Goal: Information Seeking & Learning: Find specific fact

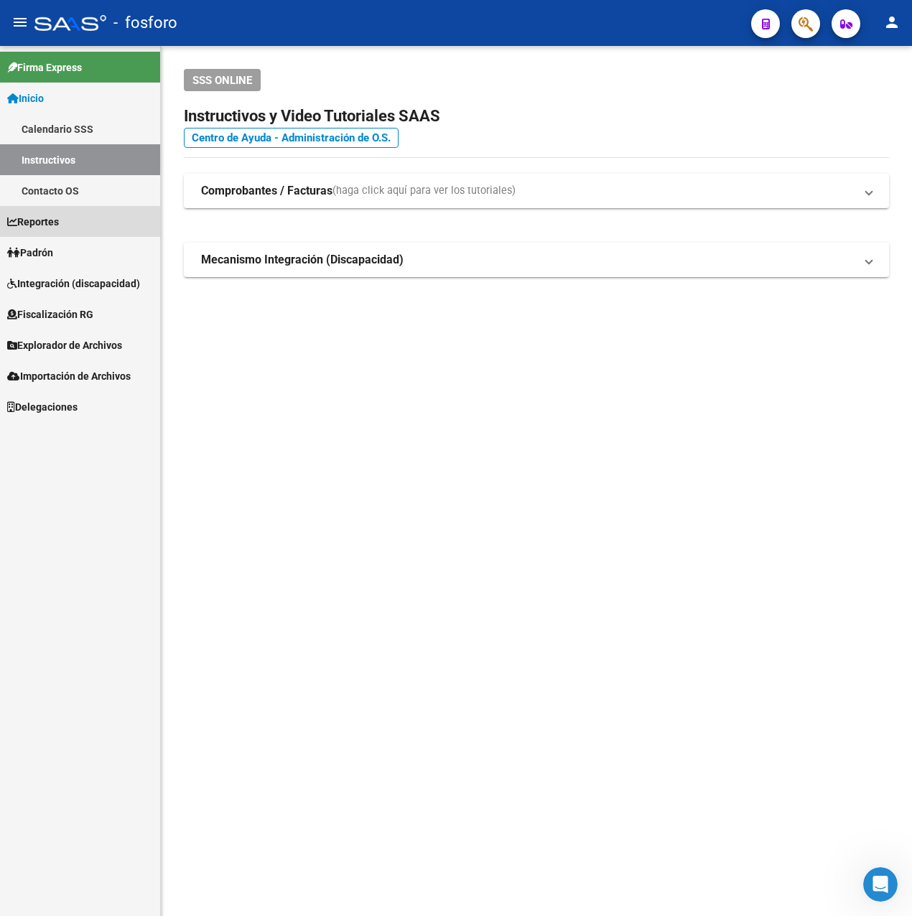
click at [58, 223] on span "Reportes" at bounding box center [33, 222] width 52 height 16
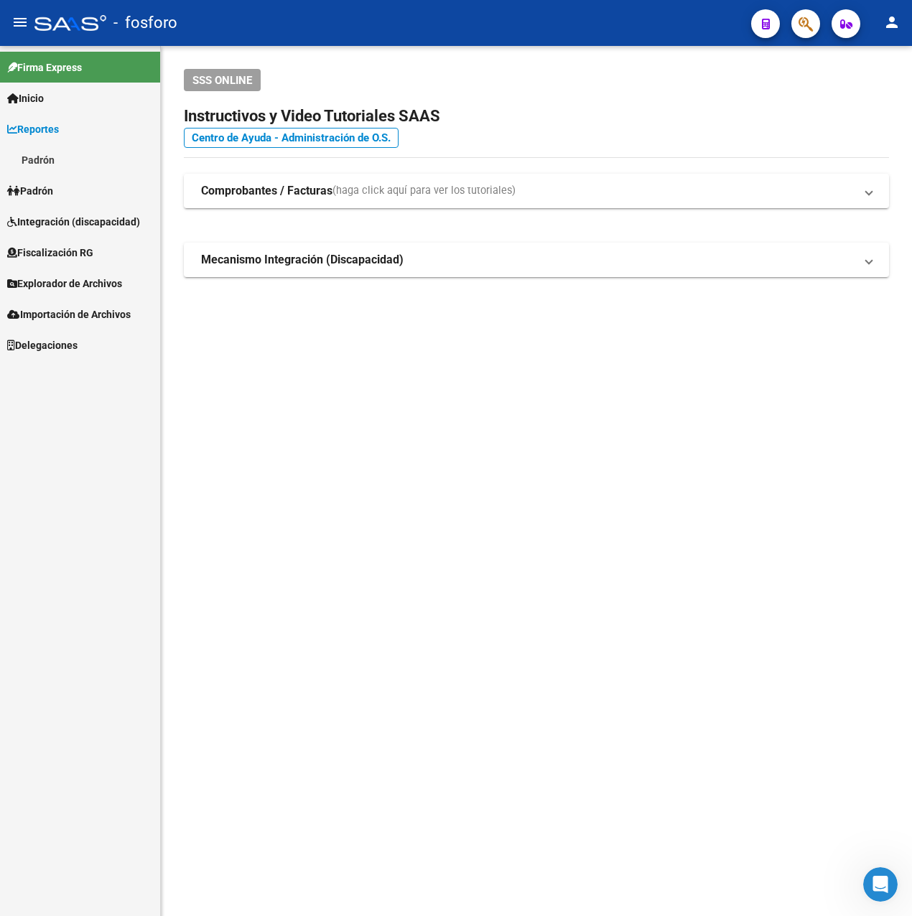
click at [40, 159] on link "Padrón" at bounding box center [80, 159] width 160 height 31
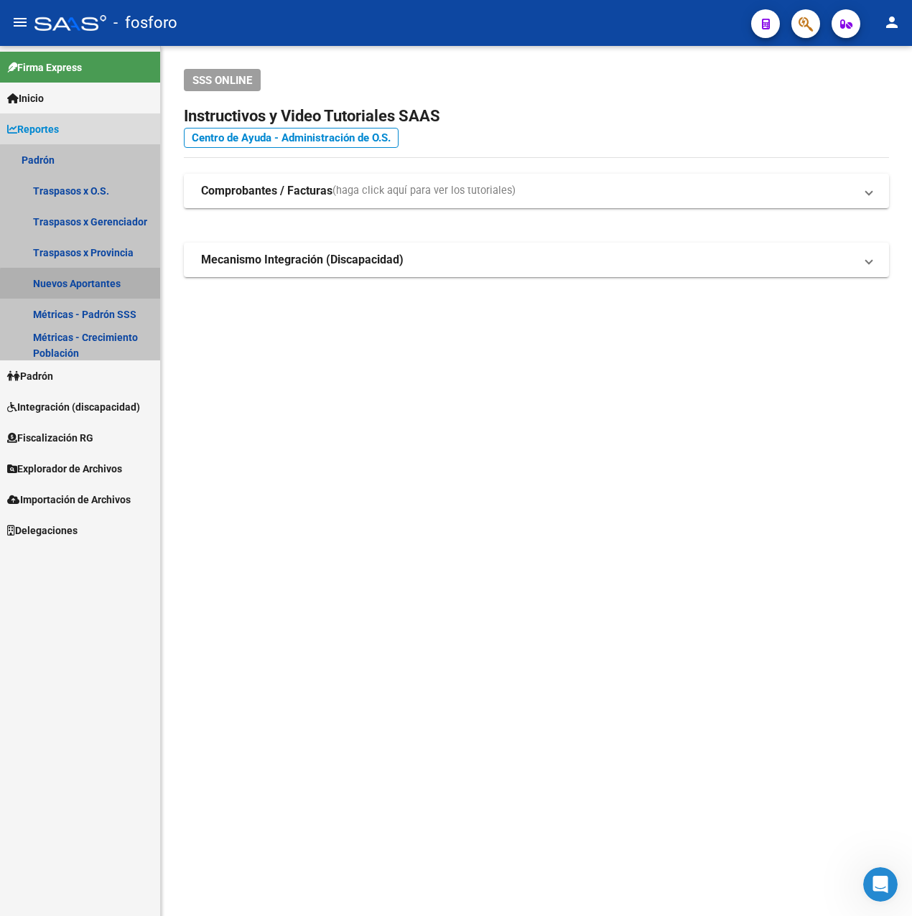
click at [87, 285] on link "Nuevos Aportantes" at bounding box center [80, 283] width 160 height 31
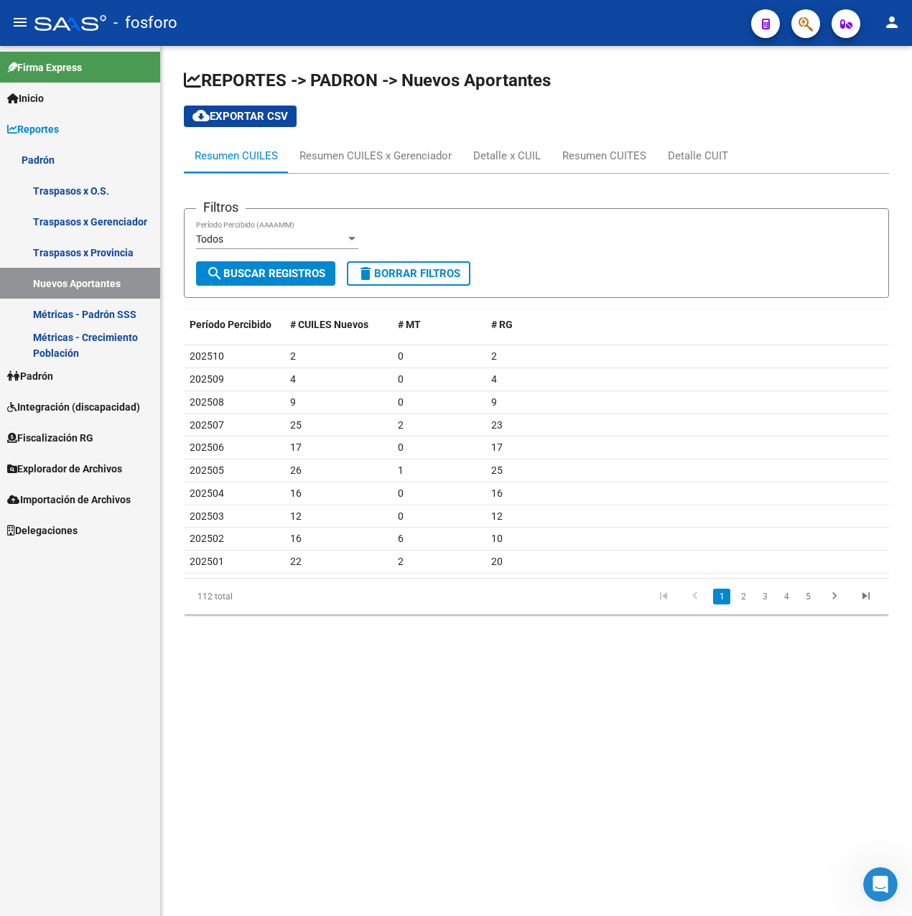
click at [225, 243] on div "Todos" at bounding box center [270, 239] width 149 height 12
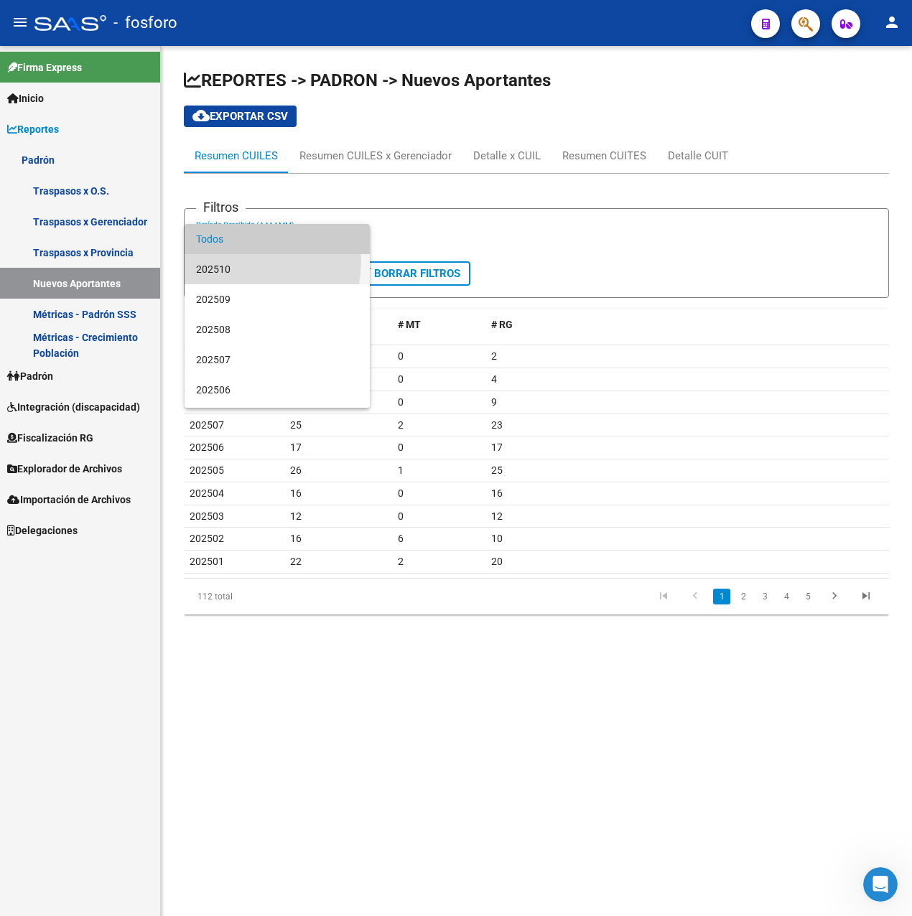
click at [230, 261] on span "202510" at bounding box center [277, 269] width 162 height 30
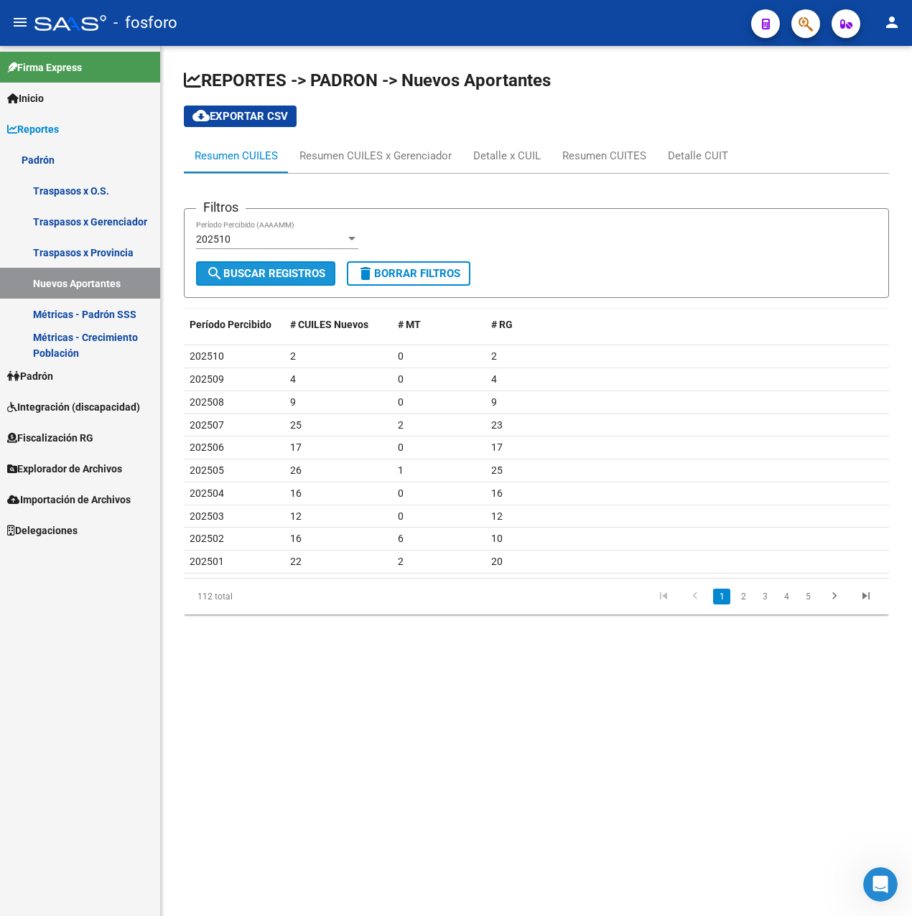
click at [253, 269] on span "search Buscar Registros" at bounding box center [265, 273] width 119 height 13
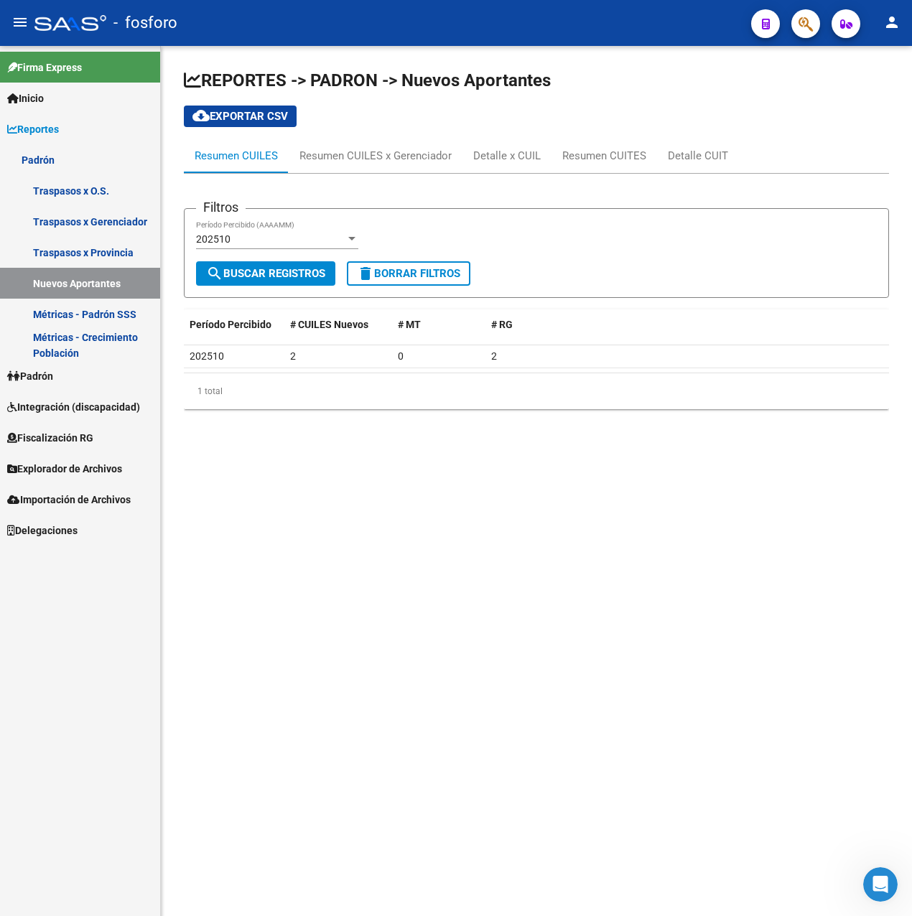
click at [262, 240] on div "202510" at bounding box center [270, 239] width 149 height 12
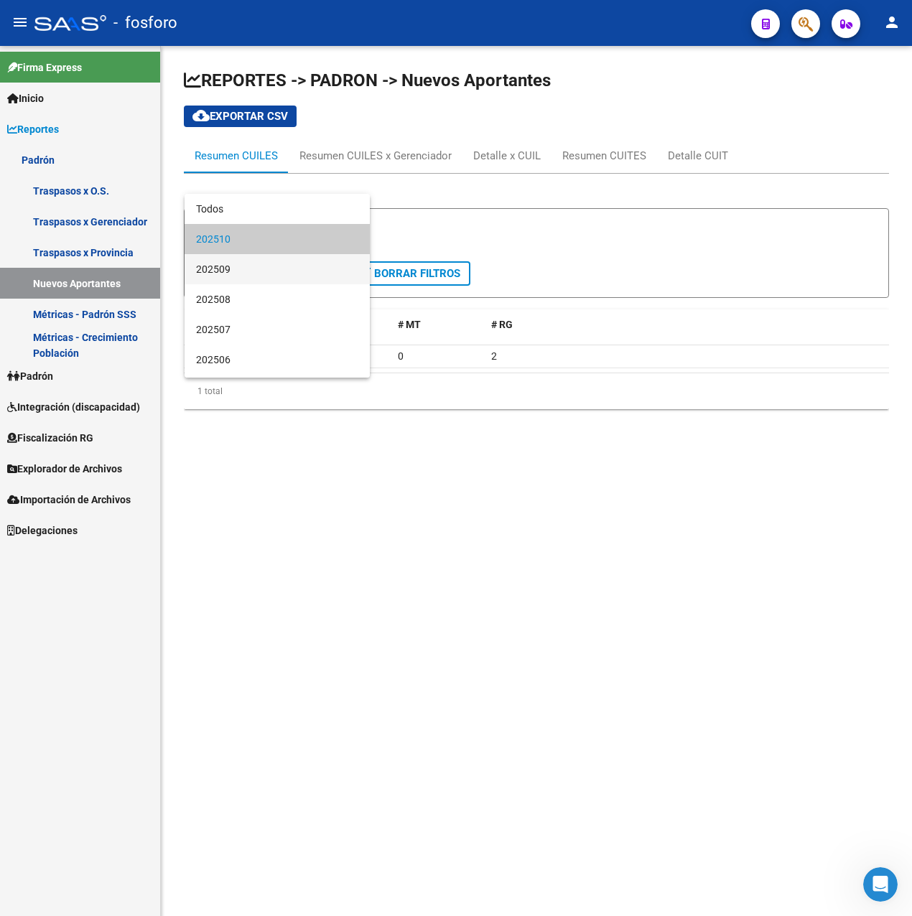
click at [258, 268] on span "202509" at bounding box center [277, 269] width 162 height 30
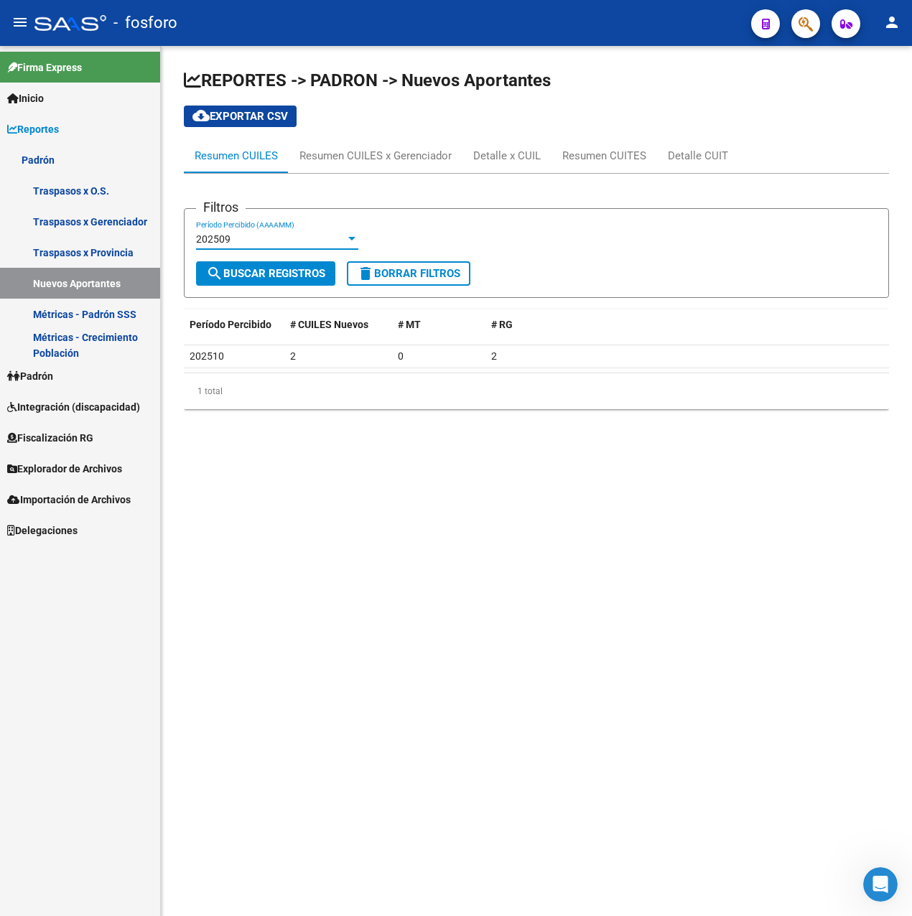
click at [258, 268] on span "search Buscar Registros" at bounding box center [265, 273] width 119 height 13
click at [262, 238] on div "202509" at bounding box center [270, 239] width 149 height 12
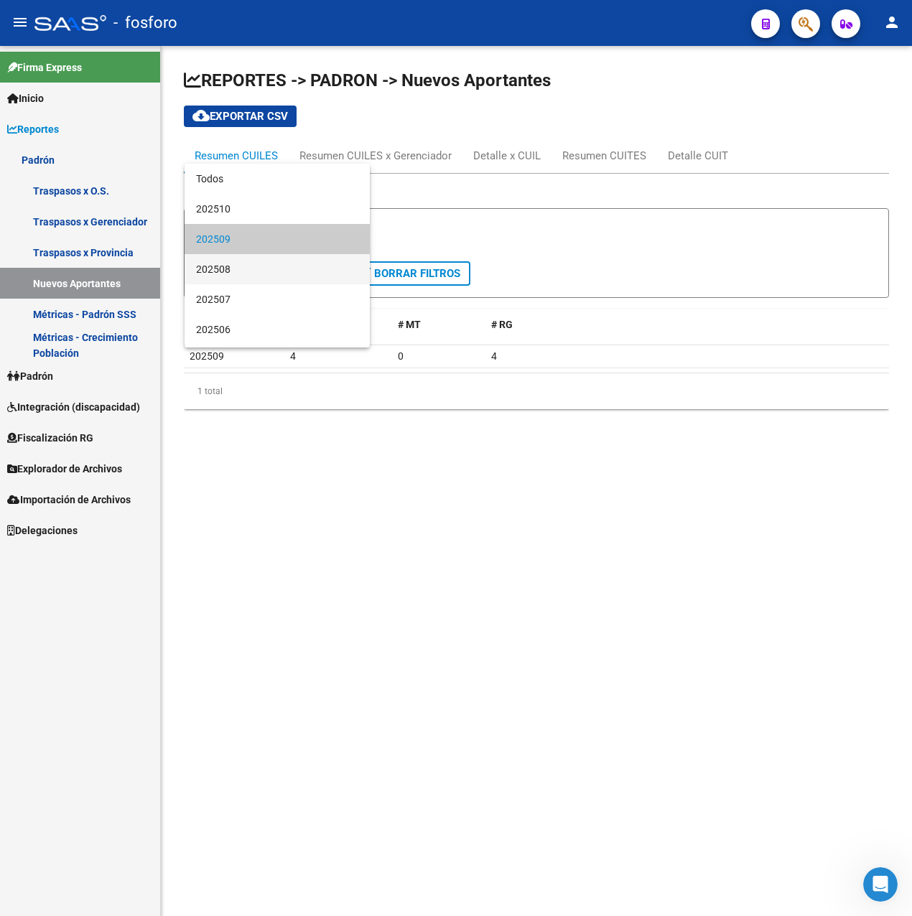
drag, startPoint x: 253, startPoint y: 266, endPoint x: 249, endPoint y: 276, distance: 10.7
click at [253, 266] on span "202508" at bounding box center [277, 269] width 162 height 30
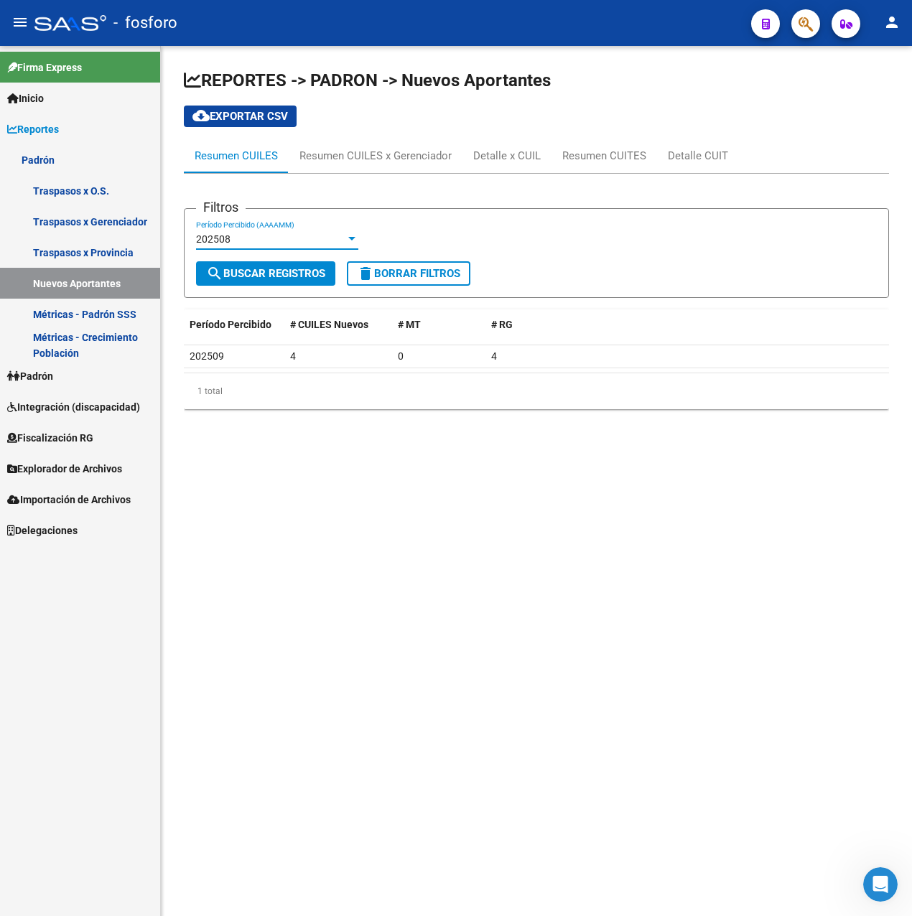
click at [249, 277] on span "search Buscar Registros" at bounding box center [265, 273] width 119 height 13
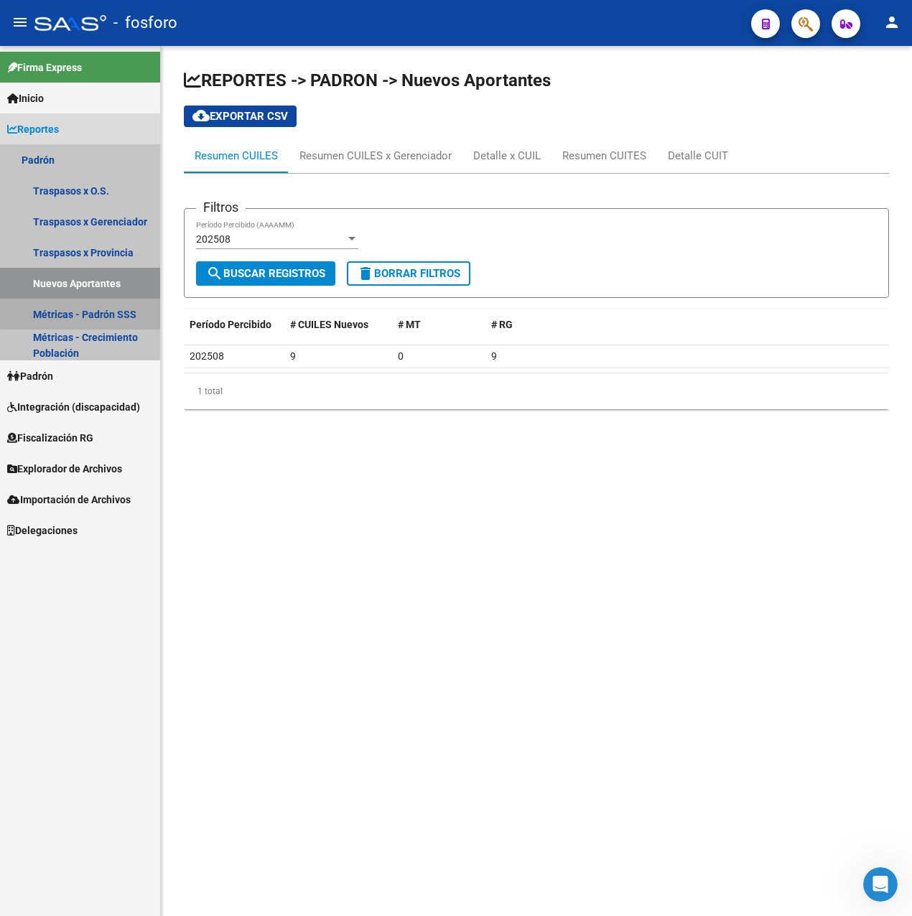
click at [98, 311] on link "Métricas - Padrón SSS" at bounding box center [80, 314] width 160 height 31
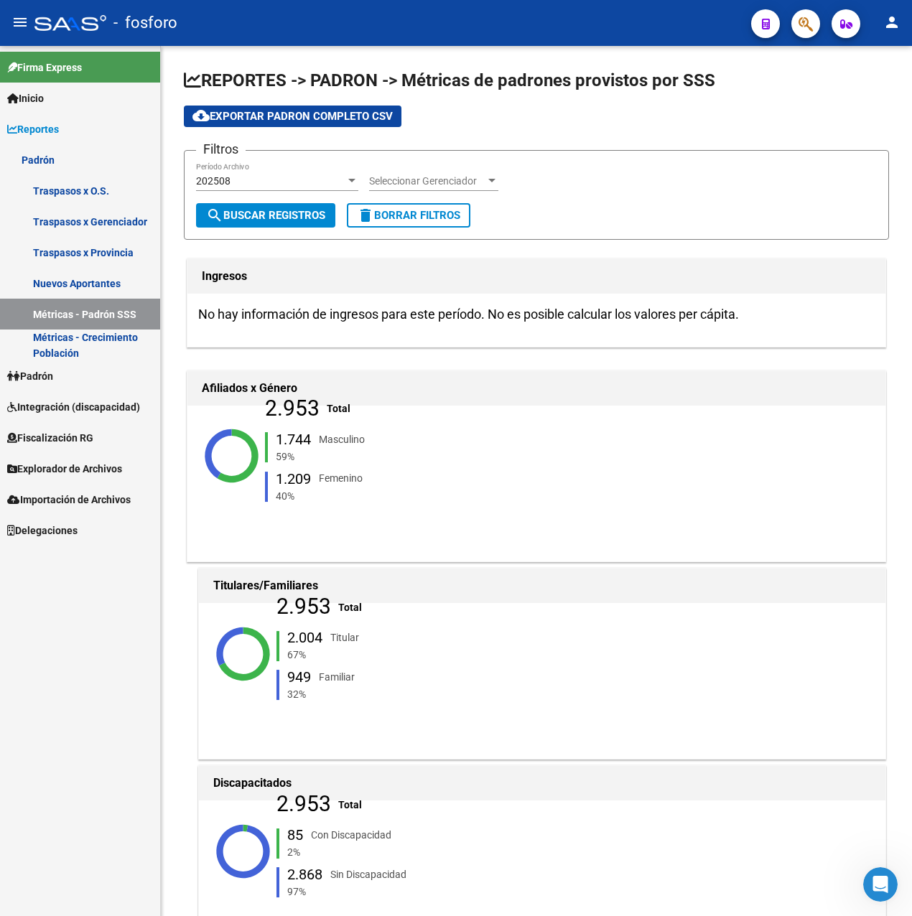
click at [47, 478] on link "Explorador de Archivos" at bounding box center [80, 468] width 160 height 31
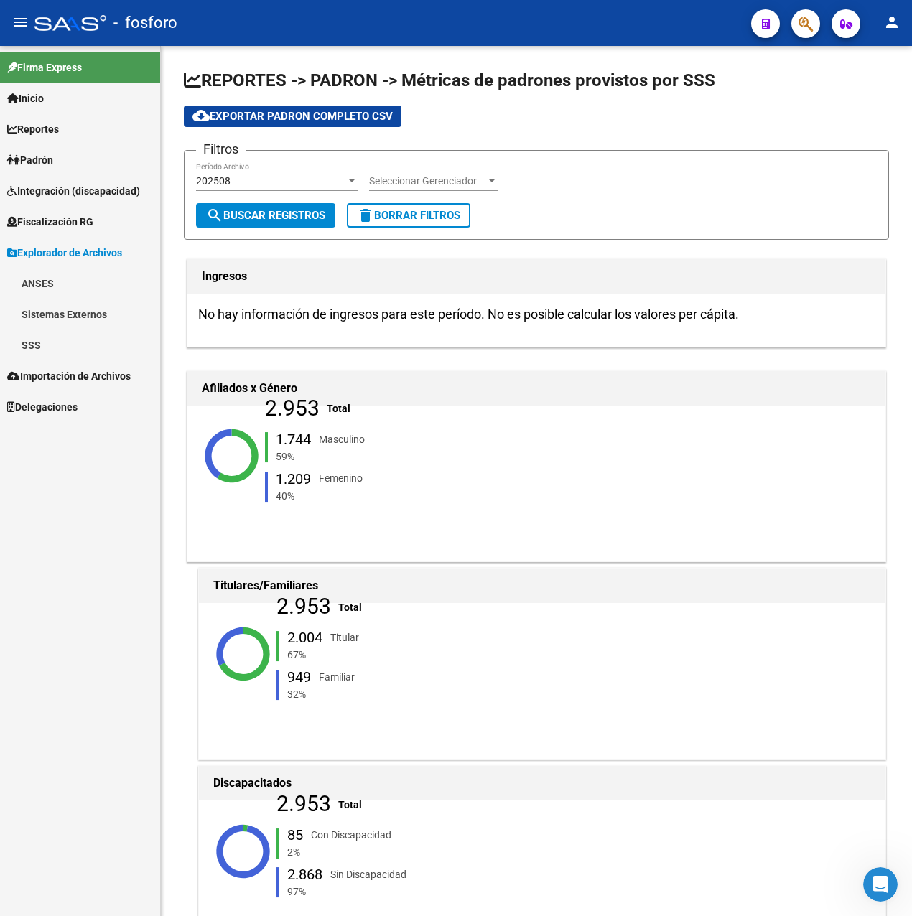
click at [65, 330] on link "SSS" at bounding box center [80, 345] width 160 height 31
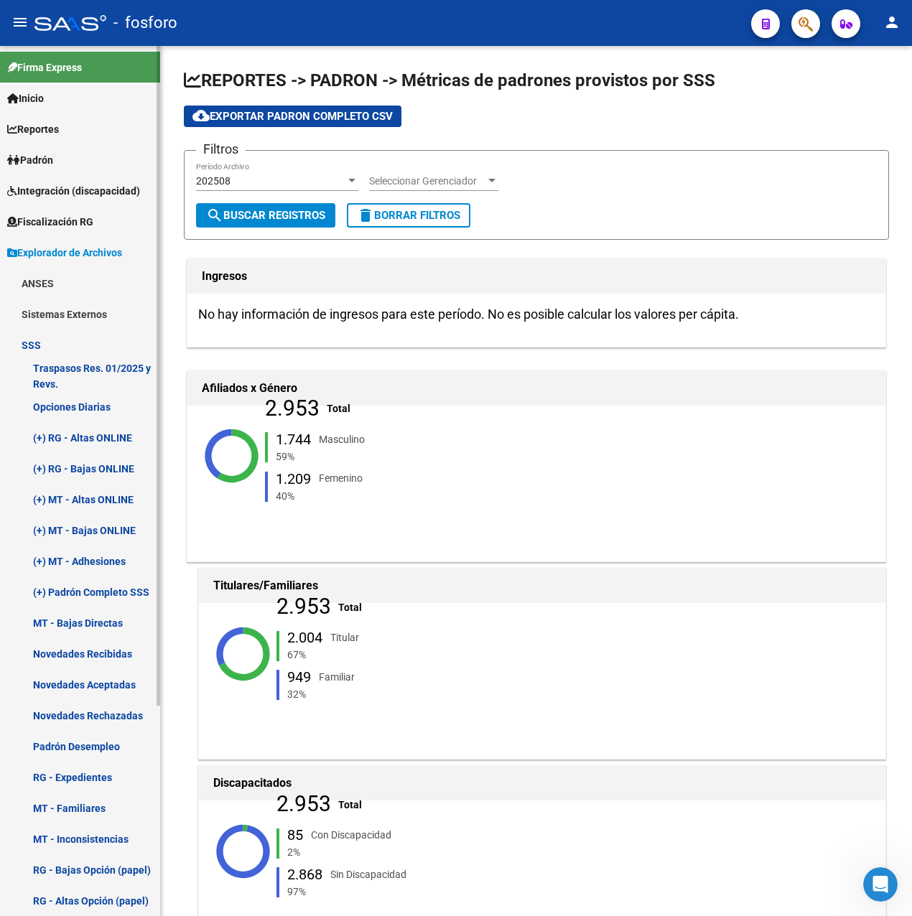
click at [97, 471] on link "(+) RG - Bajas ONLINE" at bounding box center [80, 468] width 160 height 31
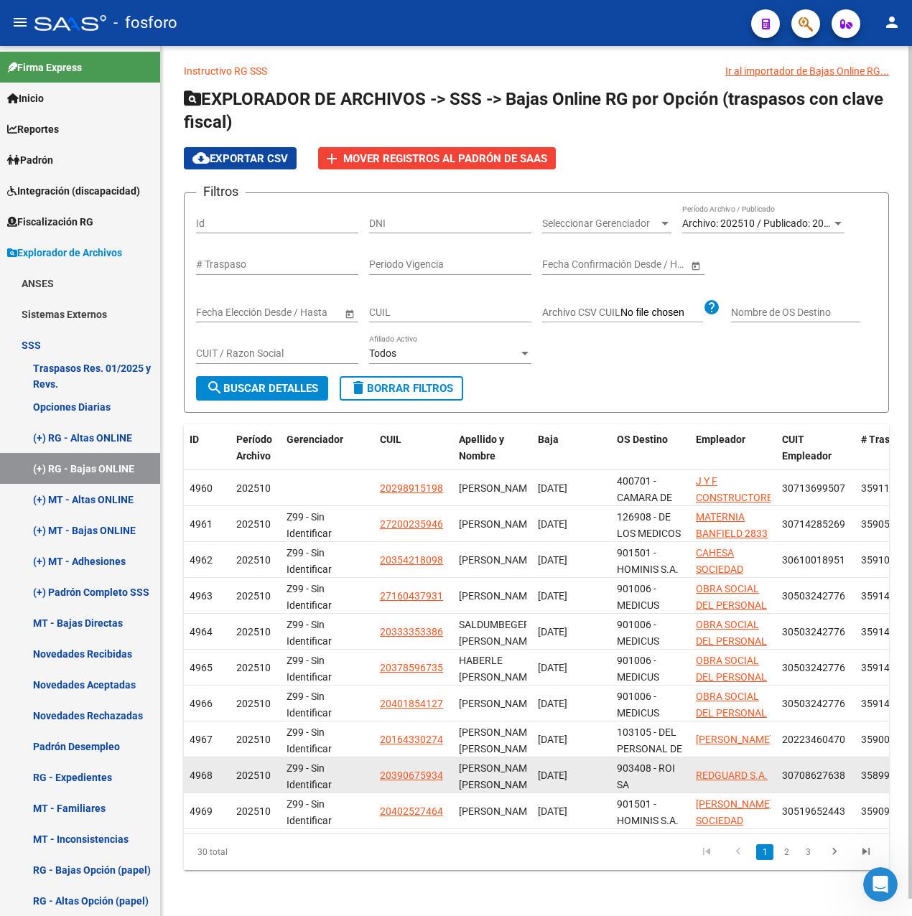
scroll to position [18, 0]
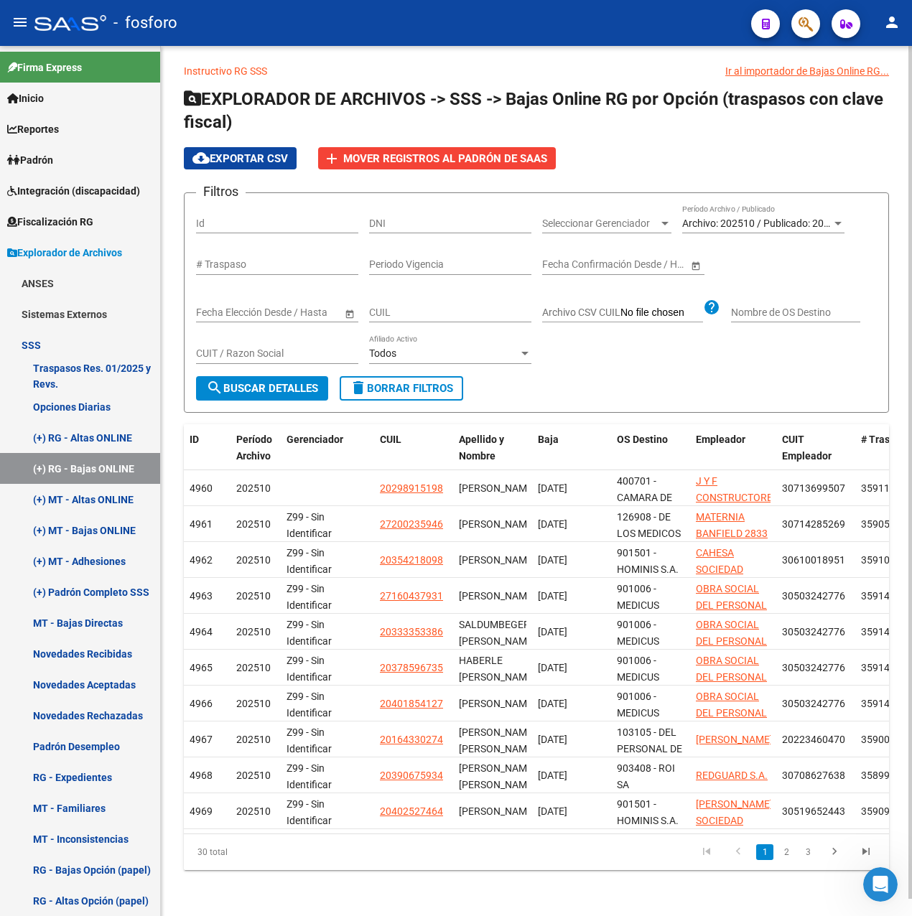
click at [777, 218] on span "Archivo: 202510 / Publicado: 202509" at bounding box center [764, 223] width 164 height 11
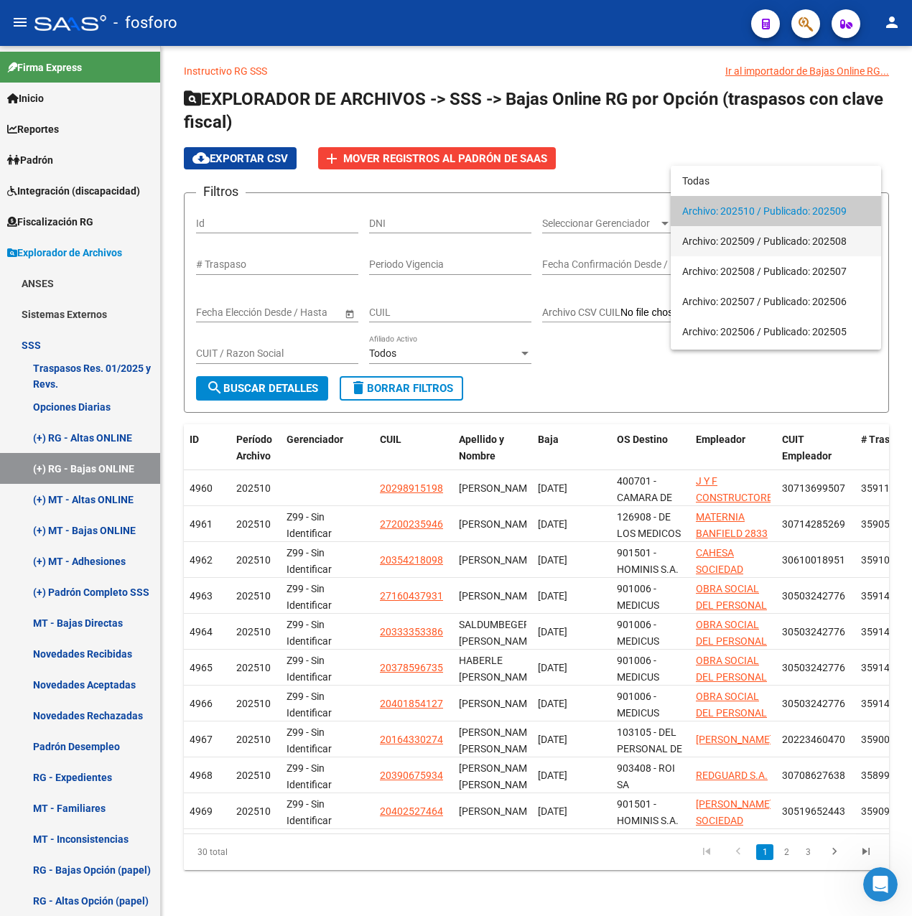
click at [766, 240] on span "Archivo: 202509 / Publicado: 202508" at bounding box center [775, 241] width 187 height 30
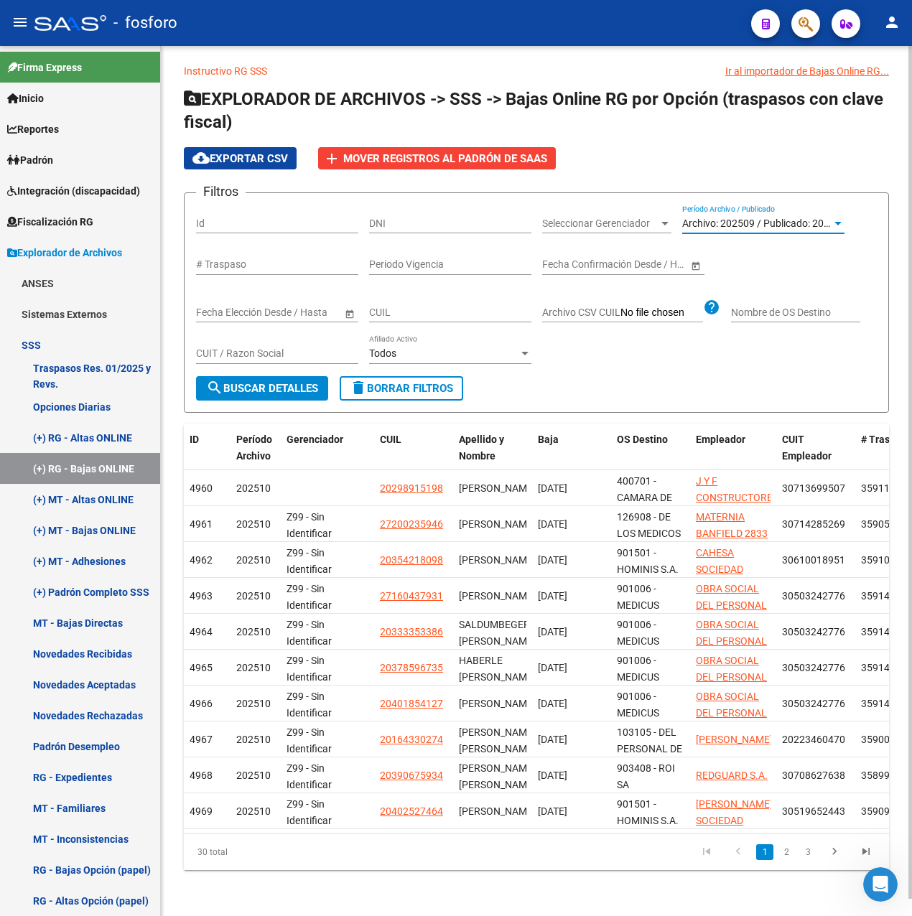
click at [248, 382] on span "search Buscar Detalles" at bounding box center [262, 388] width 112 height 13
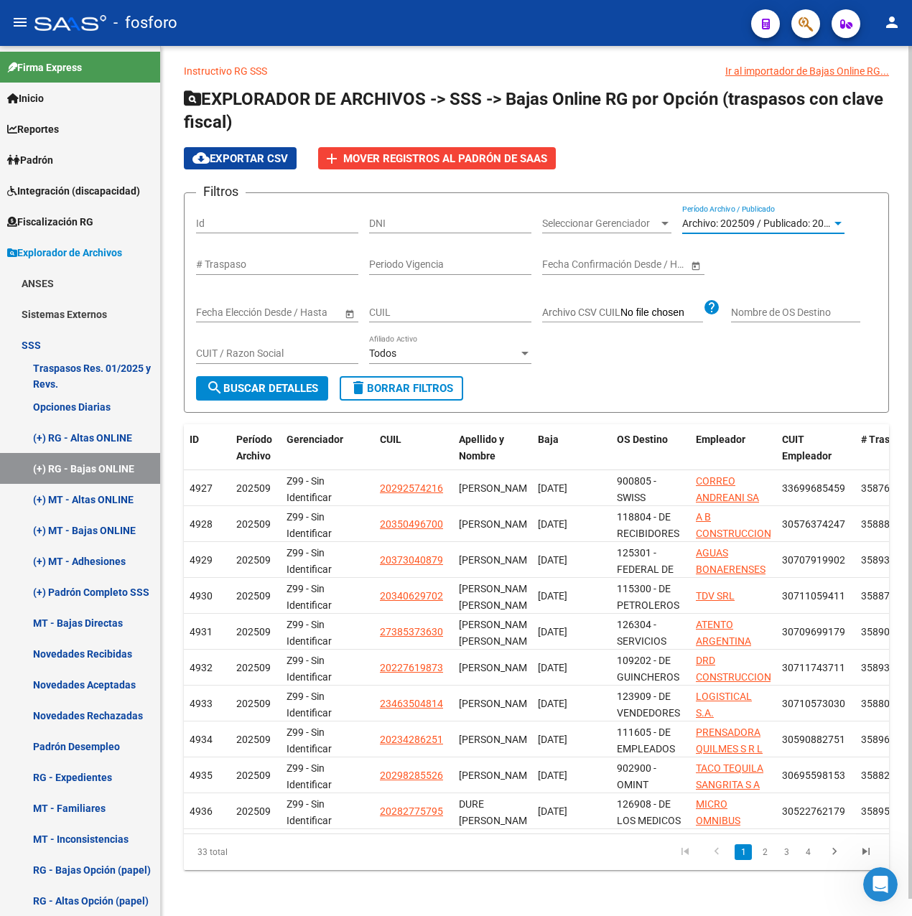
click at [829, 218] on span "Archivo: 202509 / Publicado: 202508" at bounding box center [764, 223] width 164 height 11
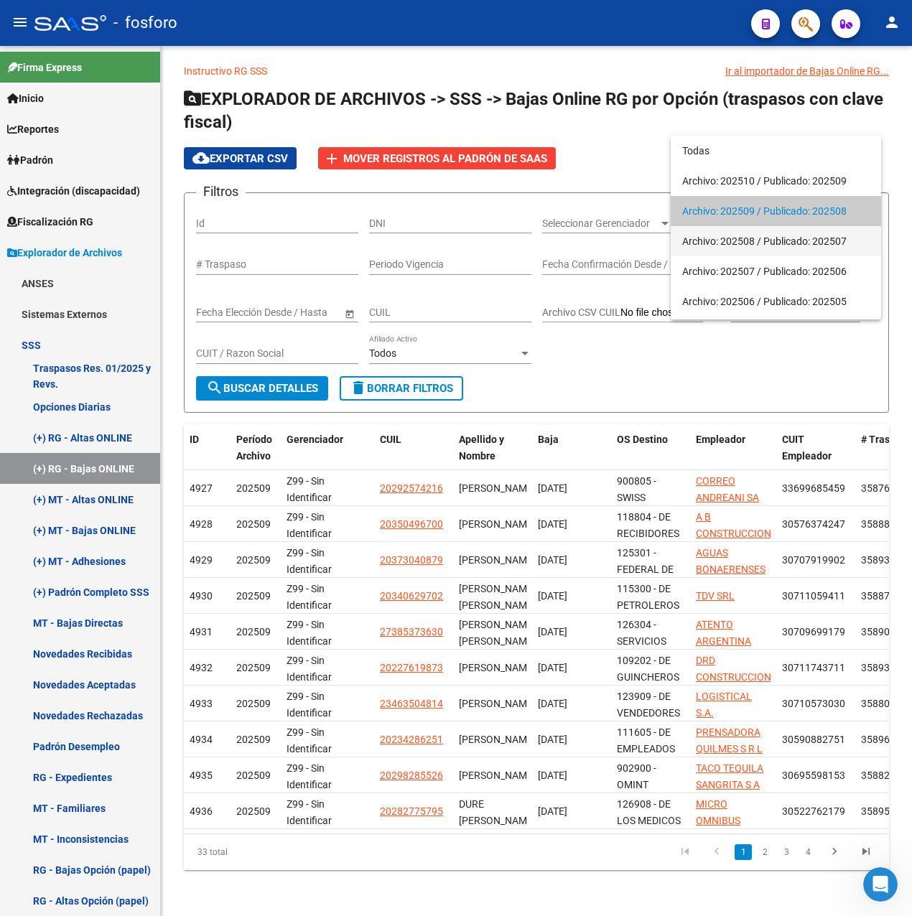
click at [763, 238] on span "Archivo: 202508 / Publicado: 202507" at bounding box center [775, 241] width 187 height 30
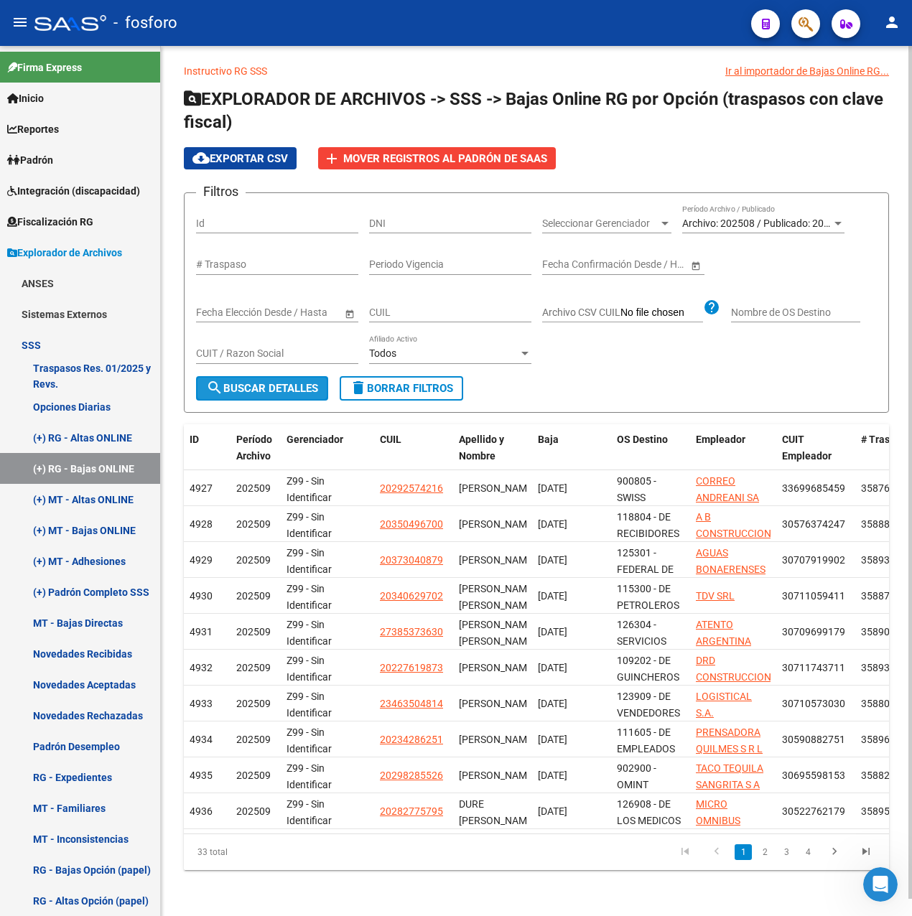
click at [307, 382] on span "search Buscar Detalles" at bounding box center [262, 388] width 112 height 13
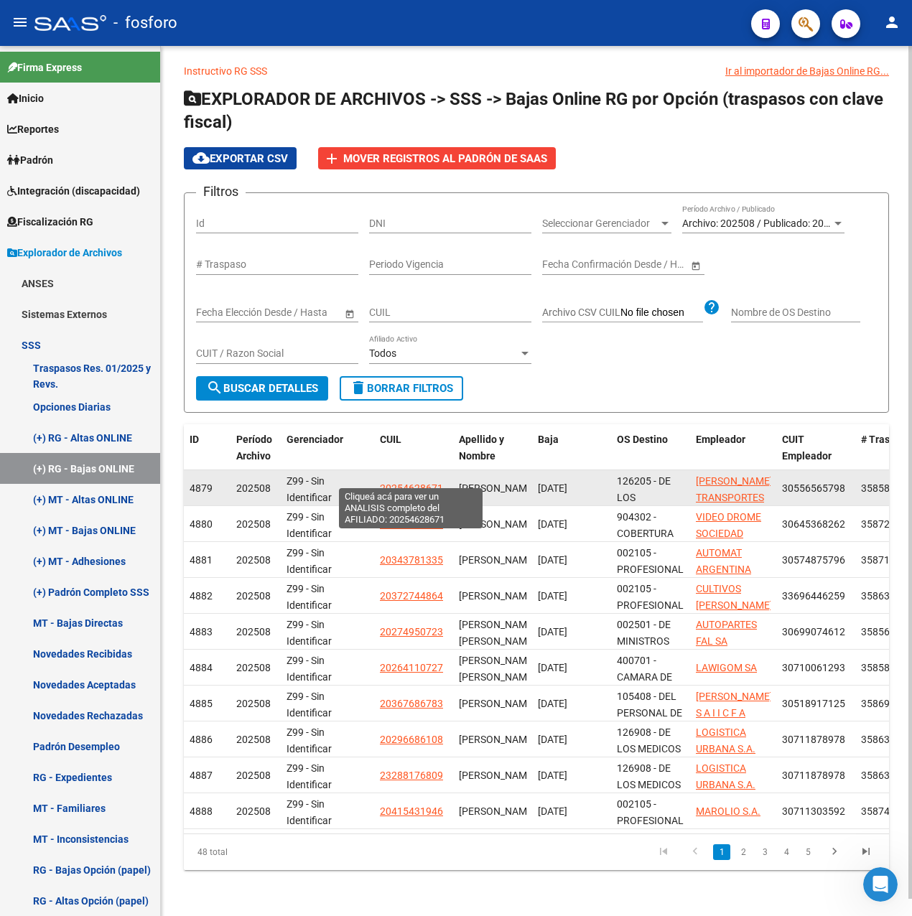
click at [418, 483] on span "20254628671" at bounding box center [411, 488] width 63 height 11
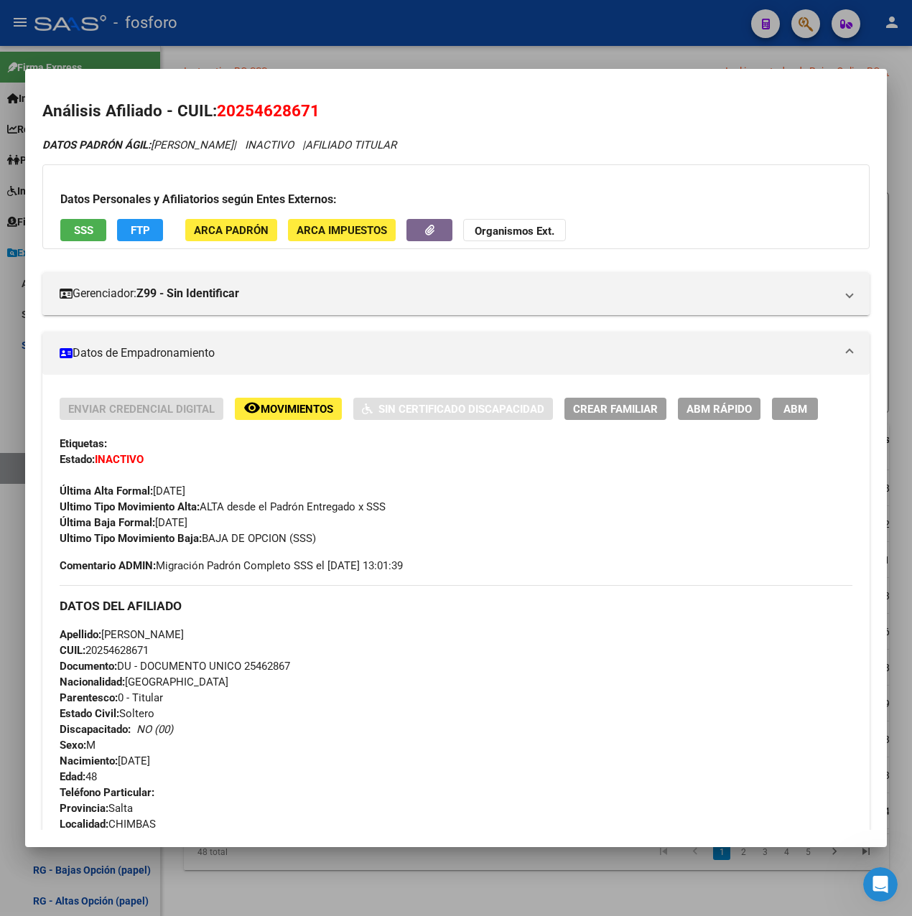
click at [561, 55] on div at bounding box center [456, 458] width 912 height 916
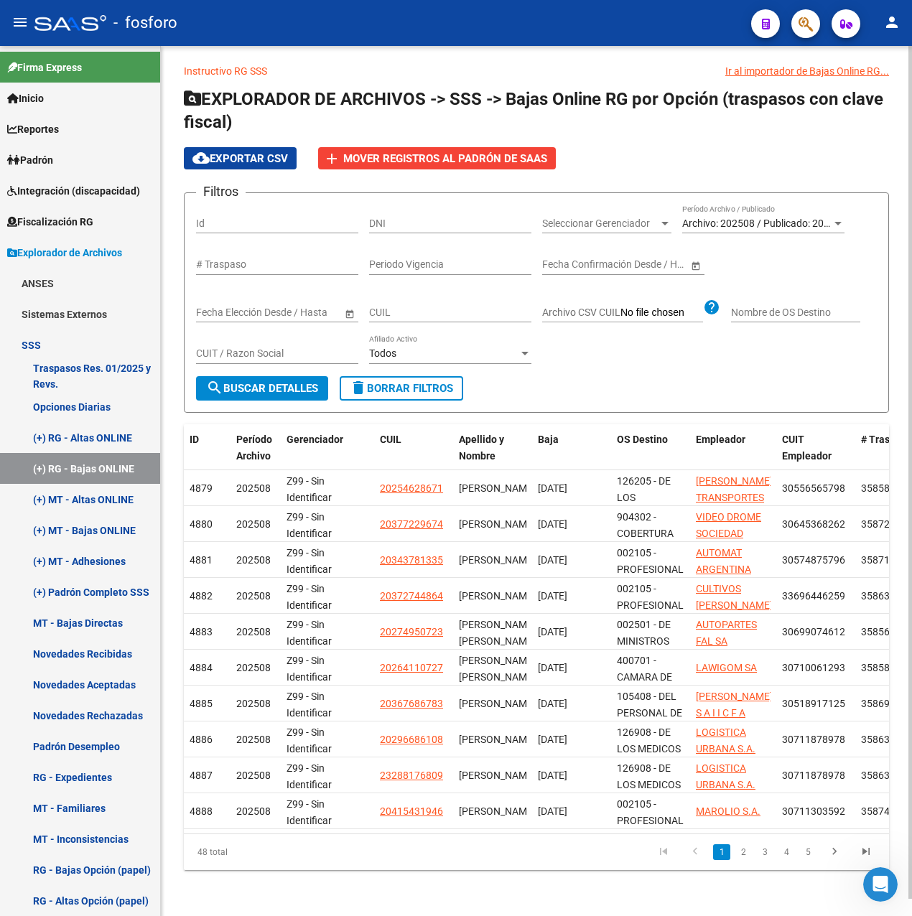
click at [440, 348] on div "Todos" at bounding box center [443, 354] width 149 height 12
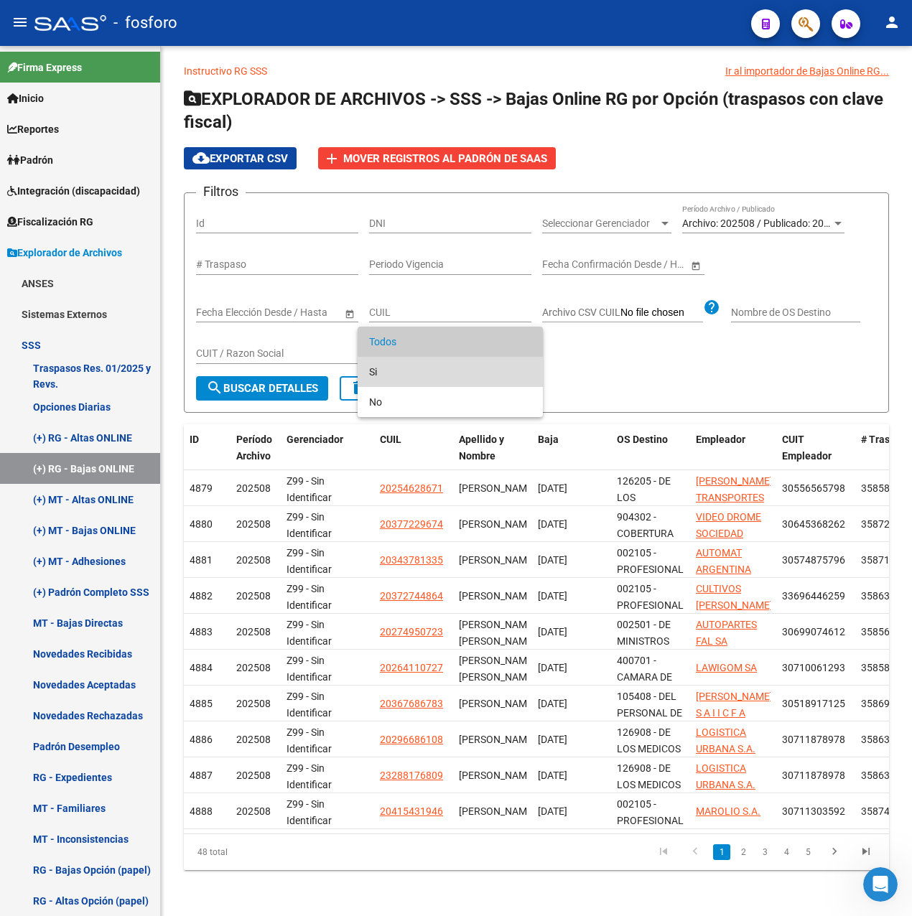
click at [393, 371] on span "Si" at bounding box center [450, 372] width 162 height 30
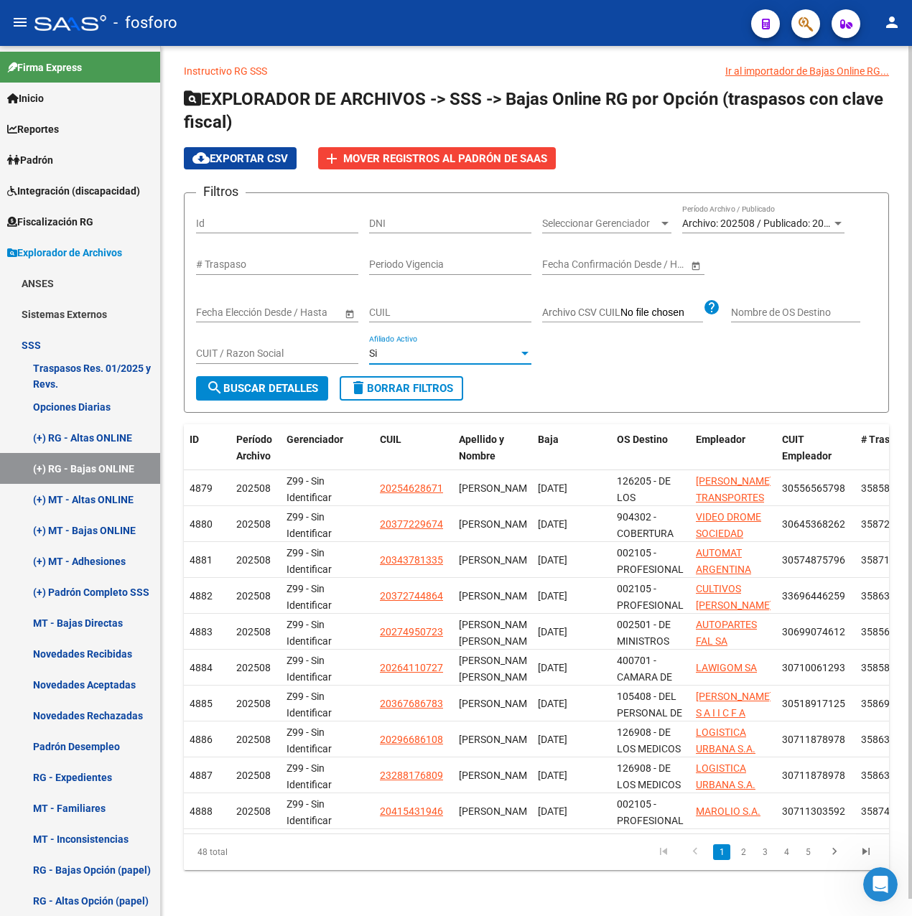
click at [294, 382] on span "search Buscar Detalles" at bounding box center [262, 388] width 112 height 13
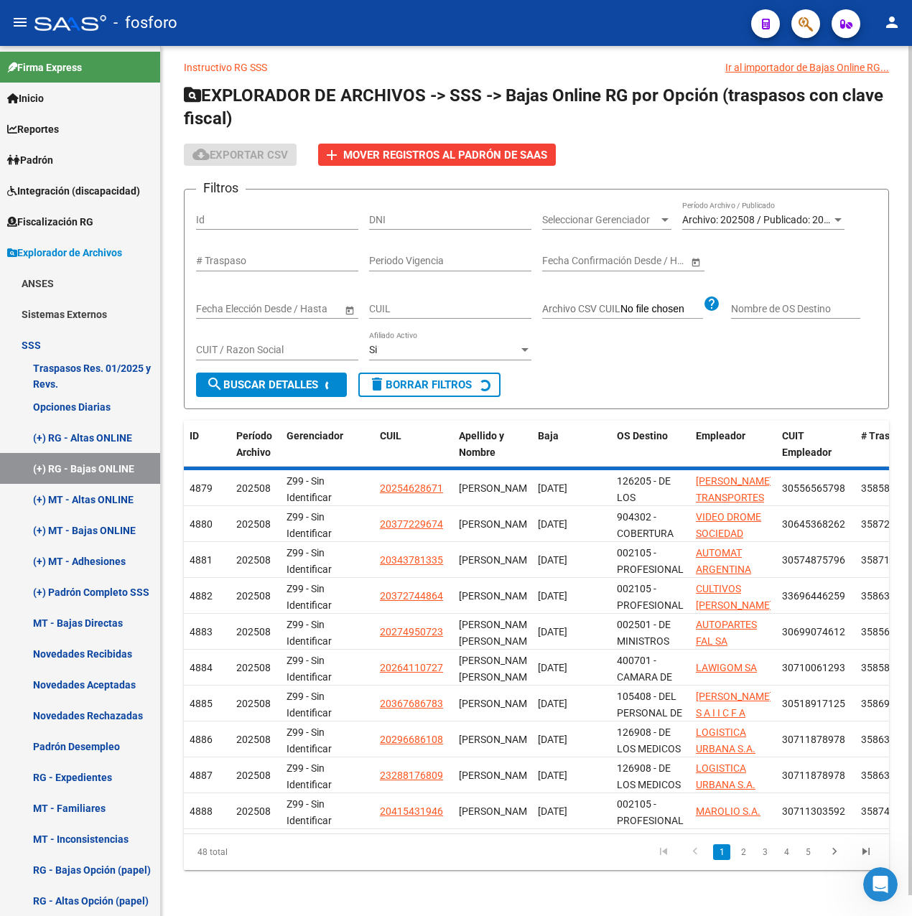
scroll to position [0, 0]
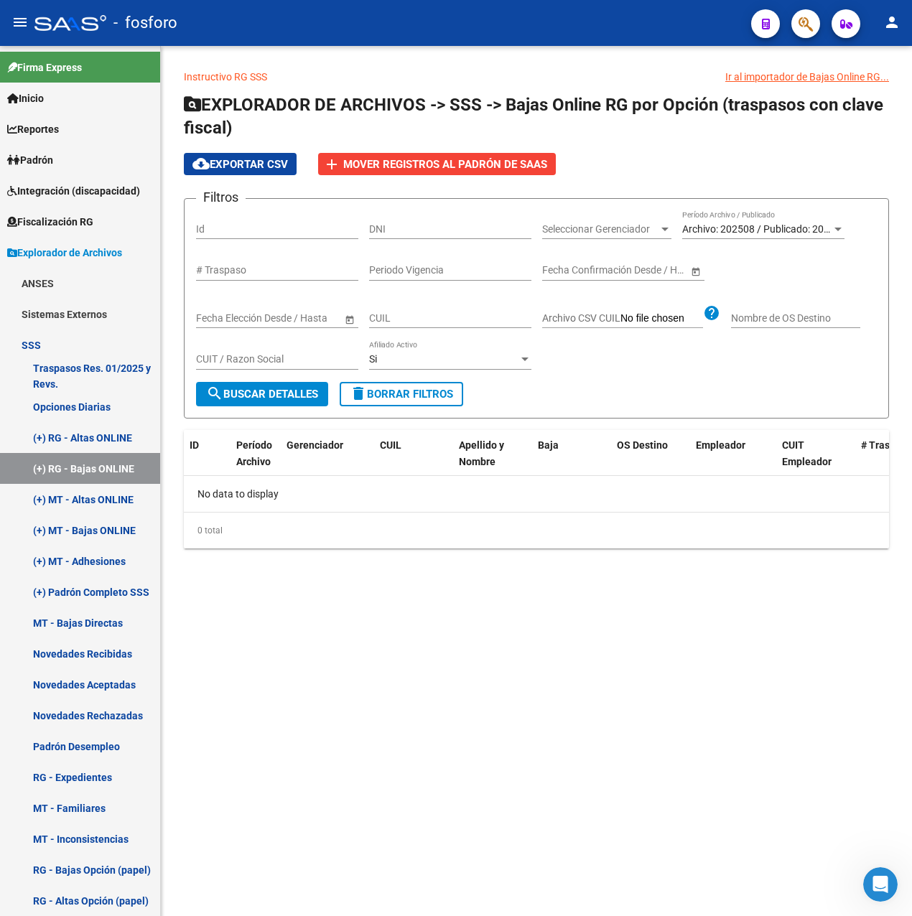
click at [750, 228] on span "Archivo: 202508 / Publicado: 202507" at bounding box center [764, 228] width 164 height 11
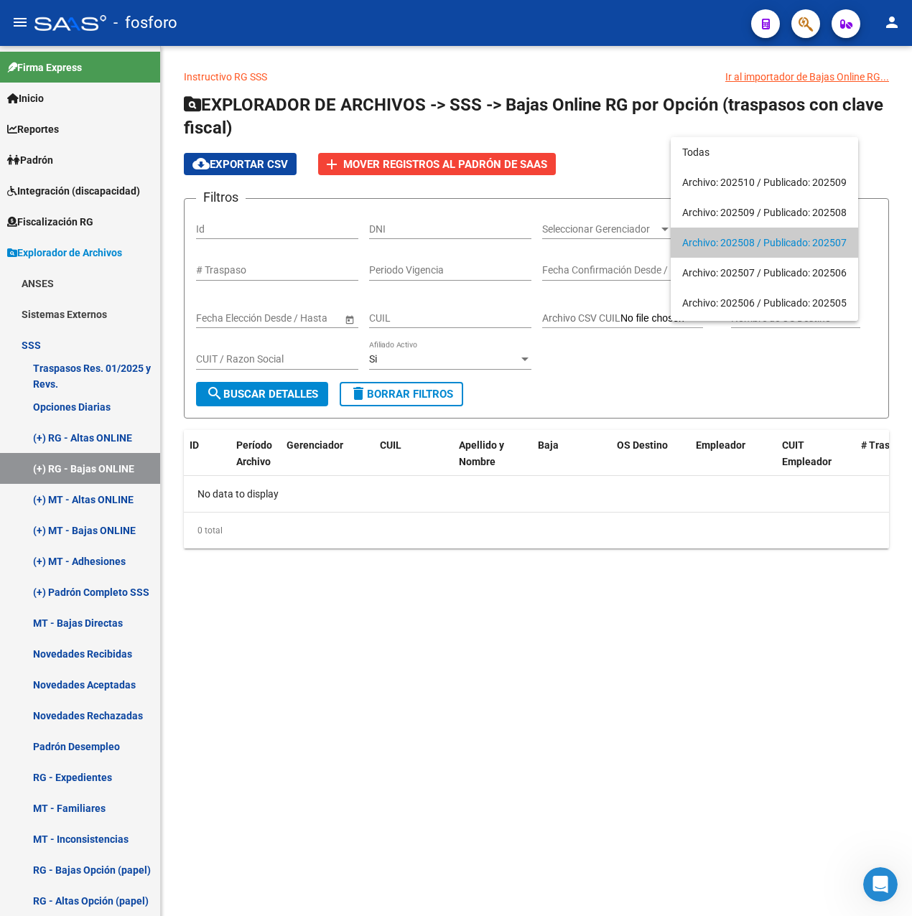
scroll to position [14, 0]
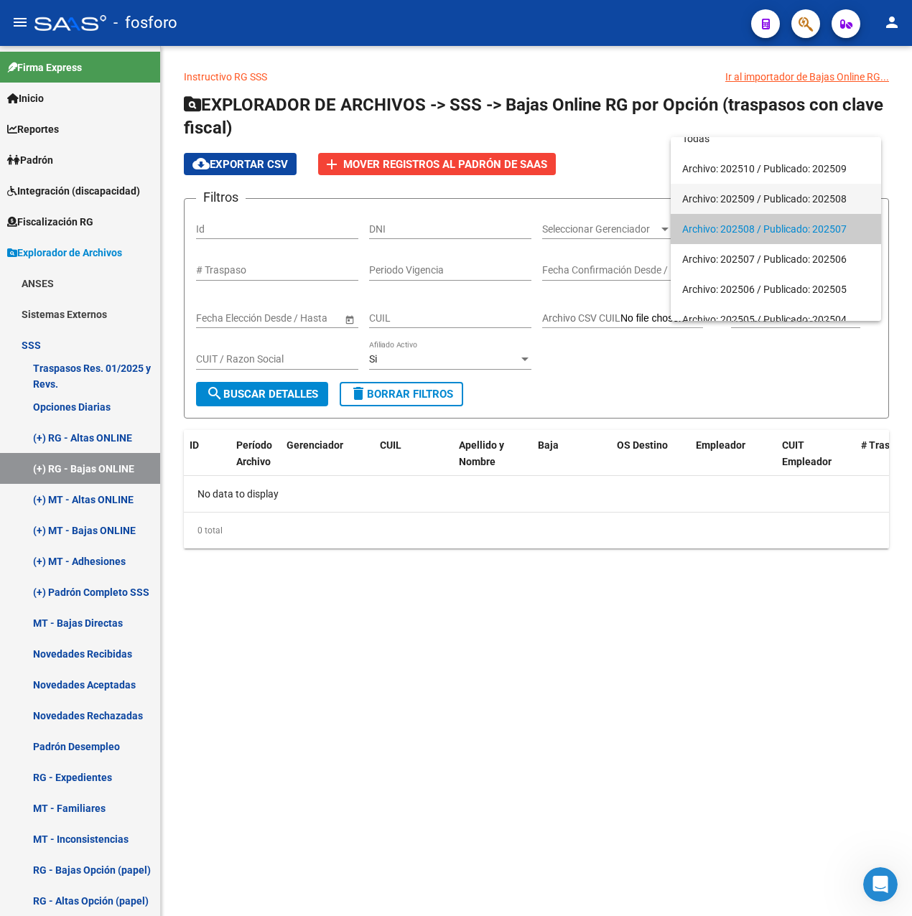
click at [740, 204] on span "Archivo: 202509 / Publicado: 202508" at bounding box center [775, 199] width 187 height 30
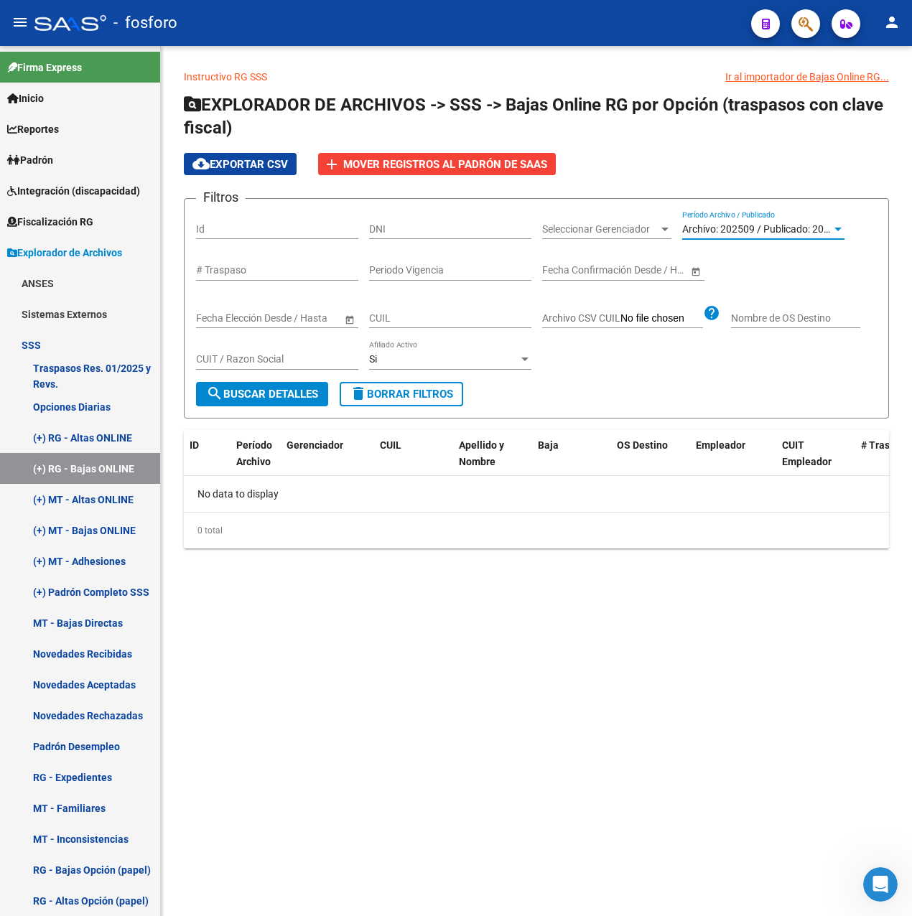
click at [238, 390] on span "search Buscar Detalles" at bounding box center [262, 394] width 112 height 13
click at [735, 233] on span "Archivo: 202509 / Publicado: 202508" at bounding box center [764, 228] width 164 height 11
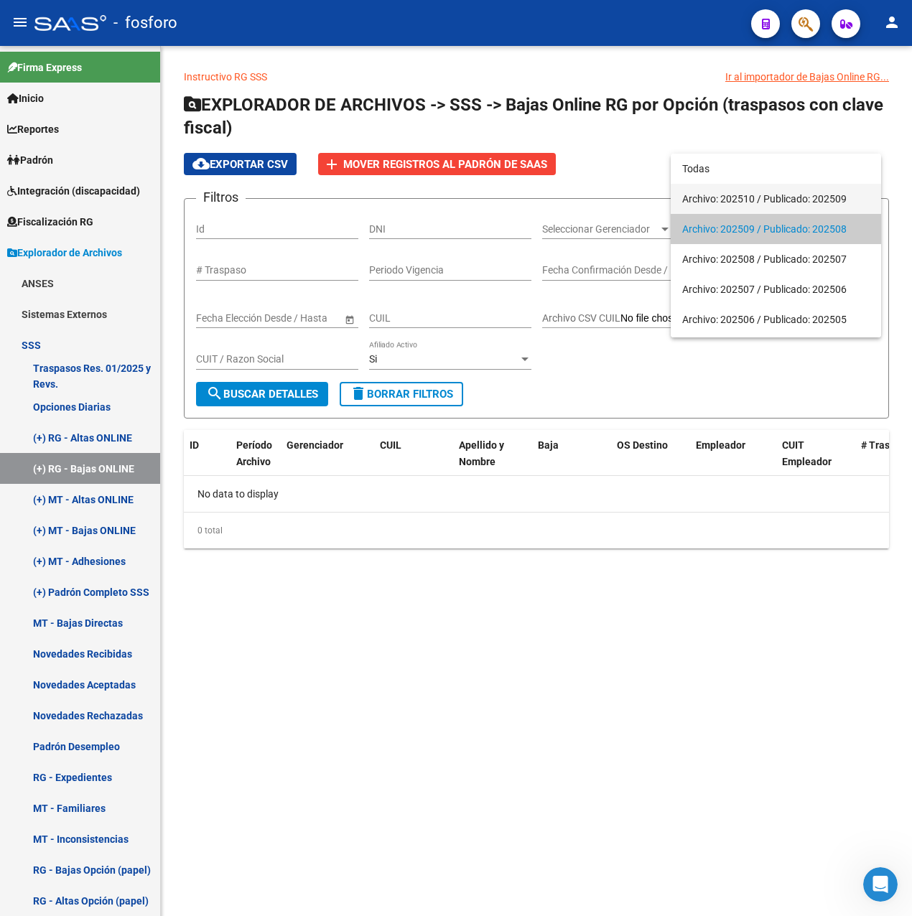
click at [745, 205] on span "Archivo: 202510 / Publicado: 202509" at bounding box center [775, 199] width 187 height 30
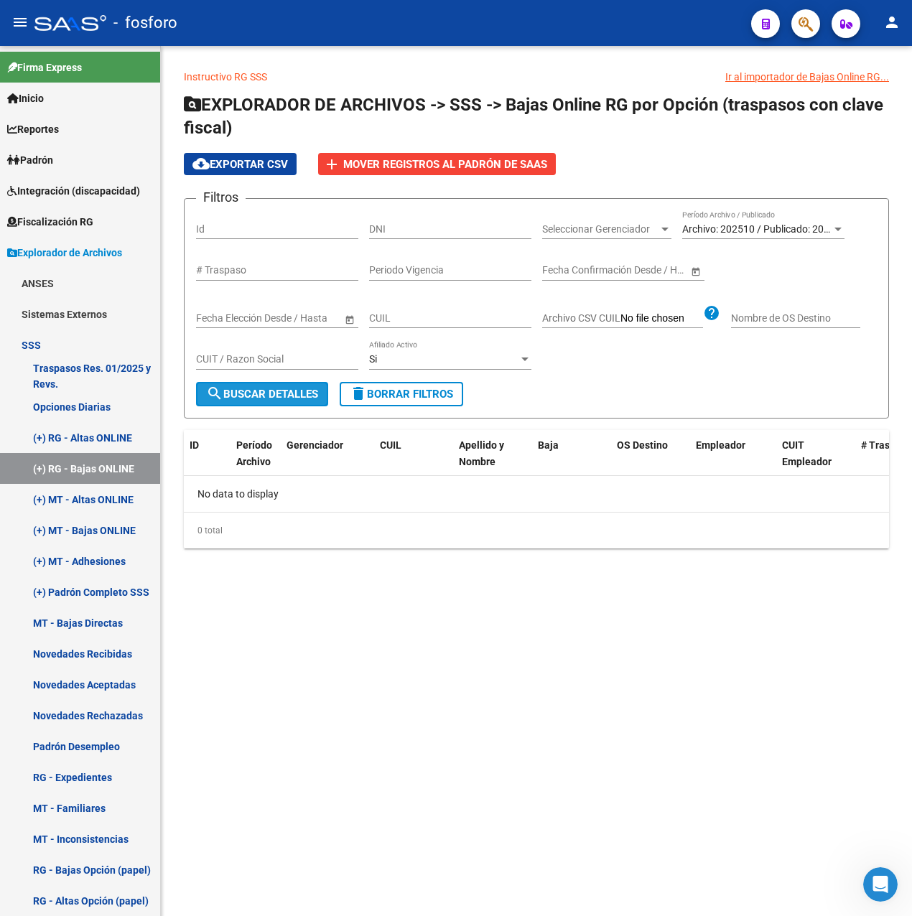
click at [268, 400] on span "search Buscar Detalles" at bounding box center [262, 394] width 112 height 13
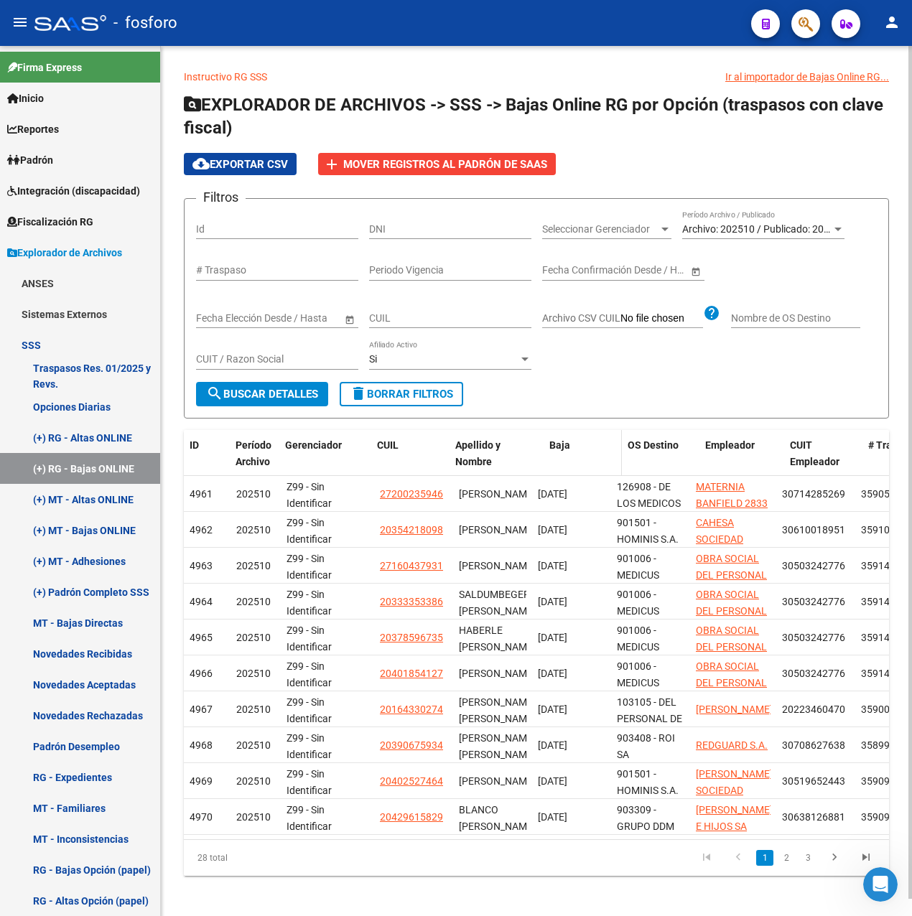
drag, startPoint x: 530, startPoint y: 452, endPoint x: 548, endPoint y: 452, distance: 18.0
click at [548, 452] on div "ID Período Archivo Gerenciador CUIL Apellido y Nombre Baja OS Destino Empleador…" at bounding box center [771, 453] width 1174 height 47
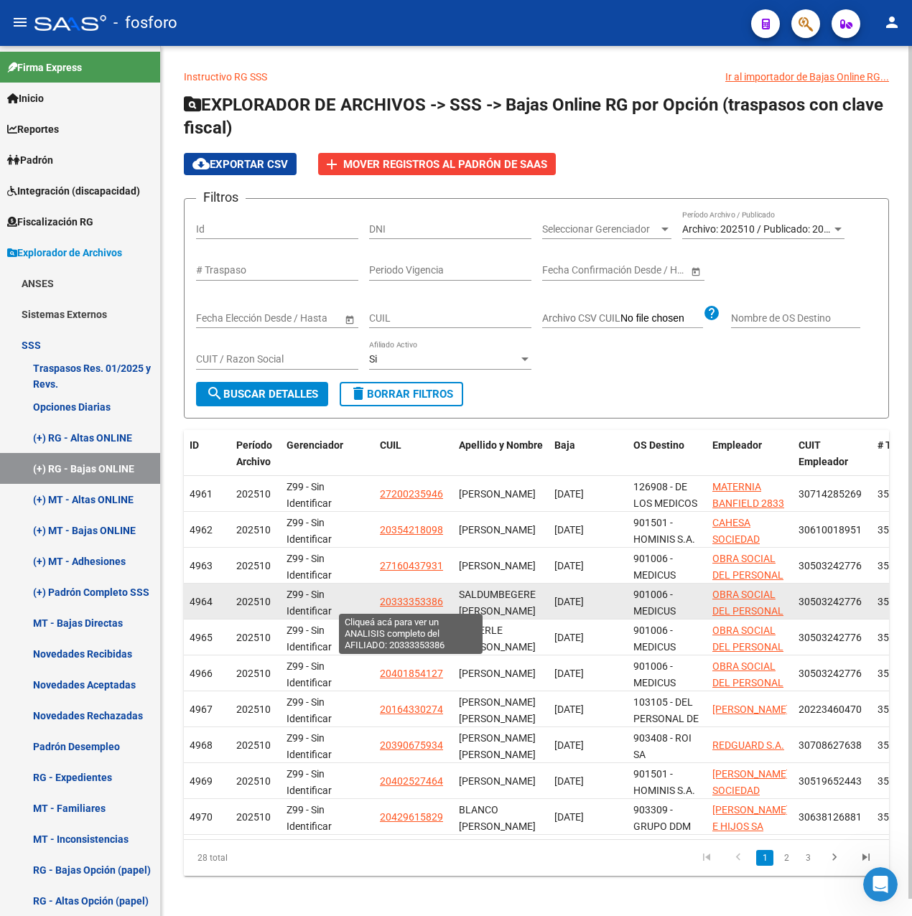
click at [412, 604] on span "20333353386" at bounding box center [411, 601] width 63 height 11
type textarea "20333353386"
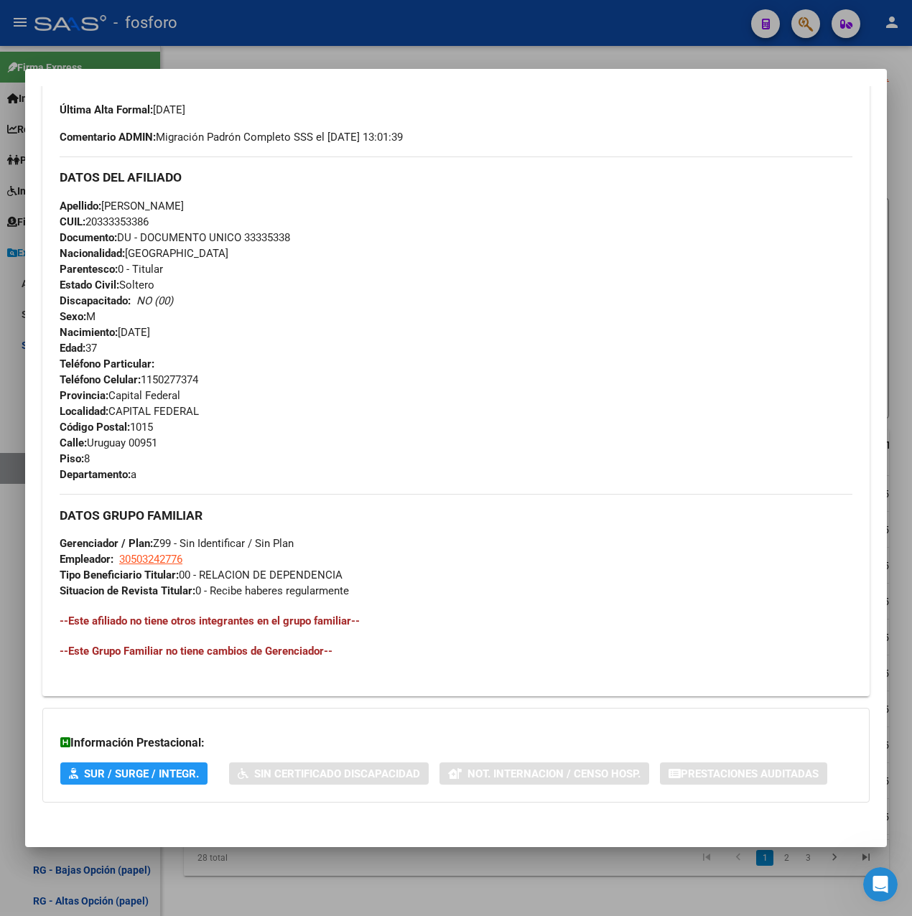
scroll to position [0, 0]
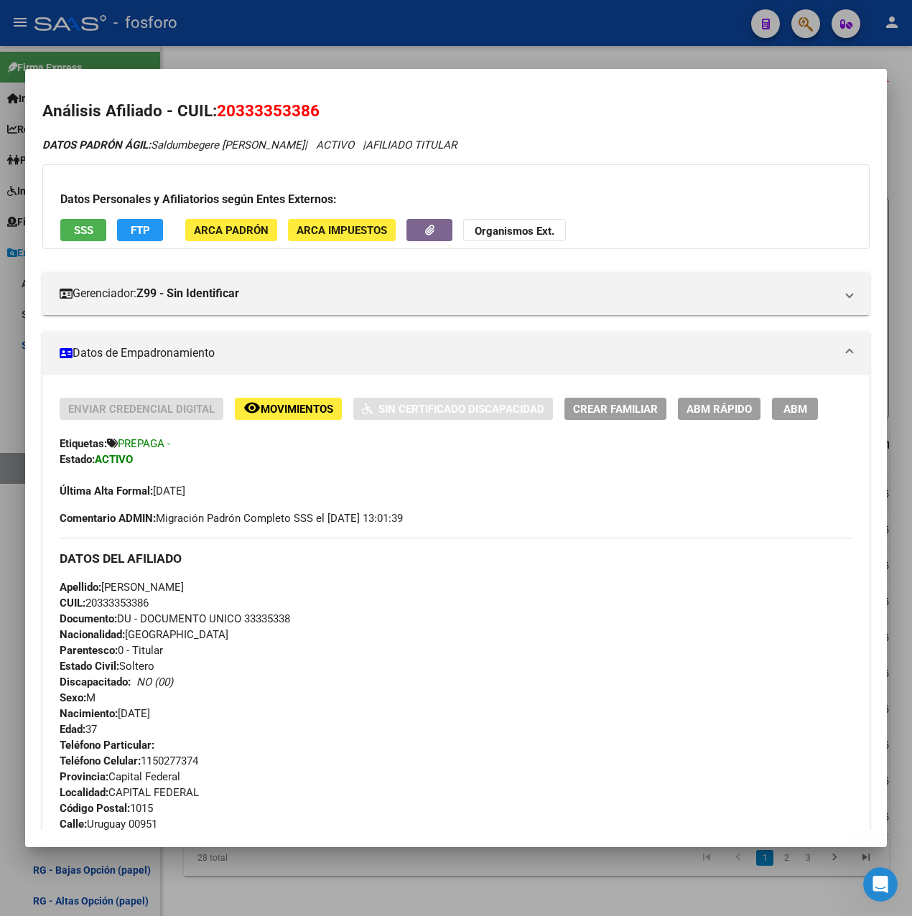
click at [625, 56] on div at bounding box center [456, 458] width 912 height 916
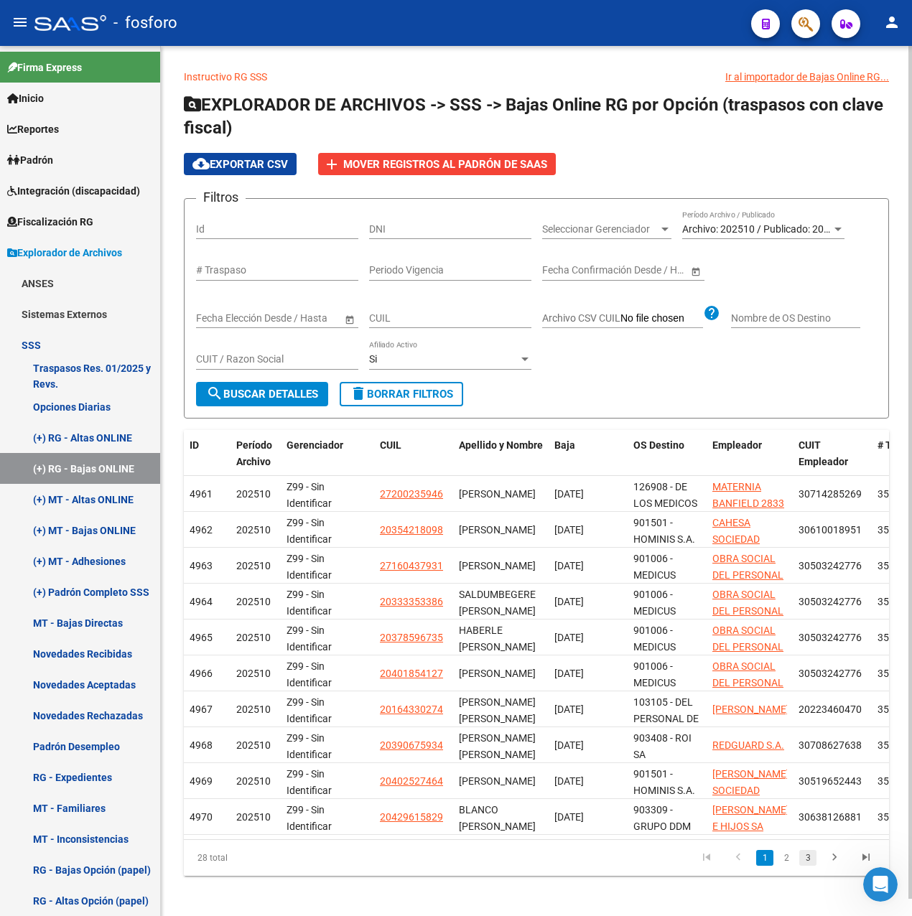
click at [805, 866] on link "3" at bounding box center [807, 858] width 17 height 16
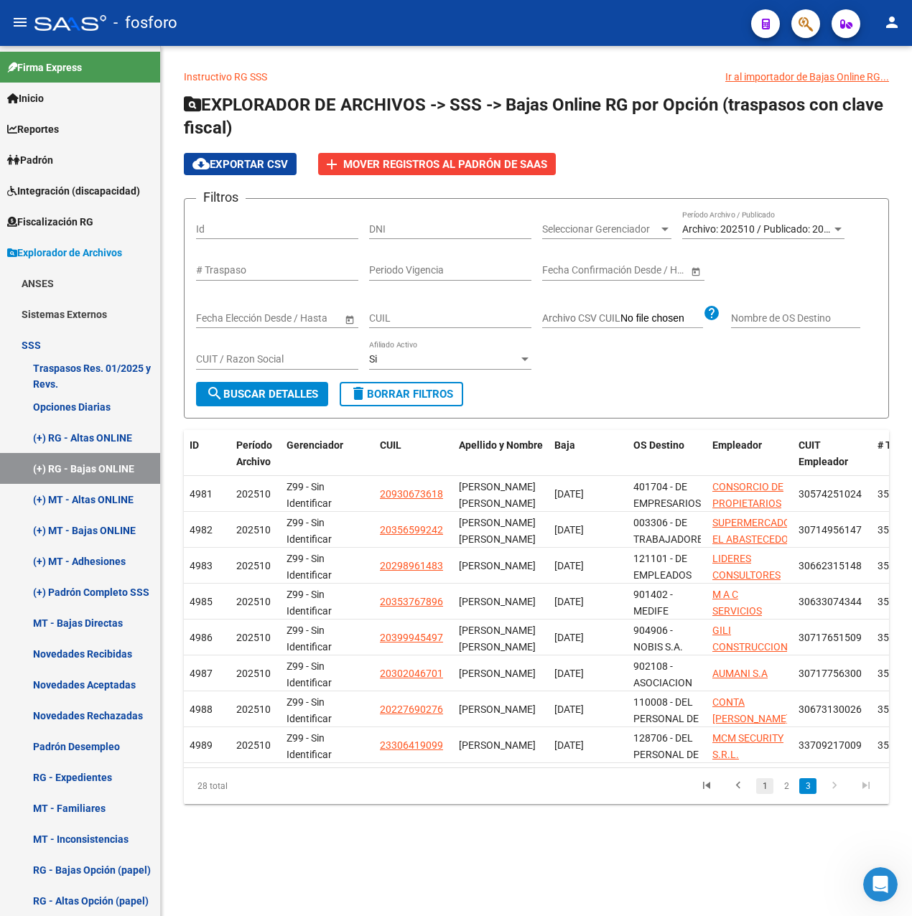
click at [760, 794] on link "1" at bounding box center [764, 786] width 17 height 16
